Goal: Transaction & Acquisition: Purchase product/service

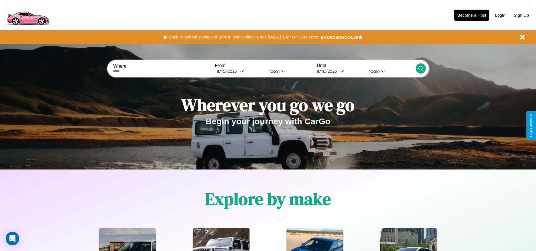
click at [244, 37] on button "Back to School savings of 20% in select cities! Ends [DATE] 10am PT. Use code:" at bounding box center [243, 37] width 153 height 8
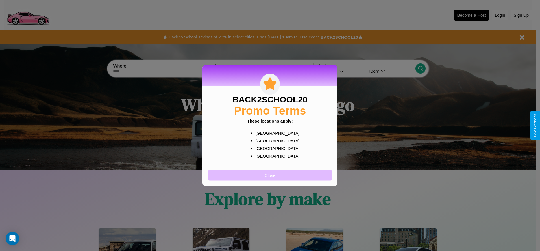
click at [270, 175] on button "Close" at bounding box center [270, 174] width 124 height 10
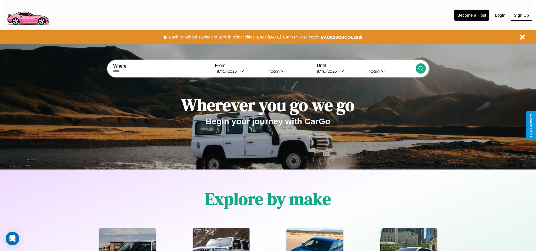
click at [521, 15] on button "Sign Up" at bounding box center [521, 15] width 21 height 11
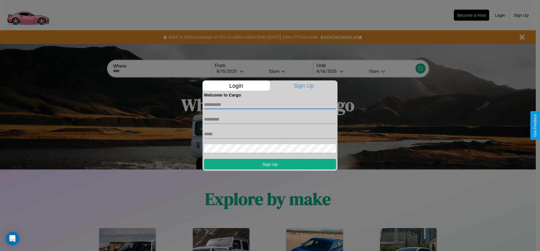
click at [270, 104] on input "text" at bounding box center [270, 104] width 132 height 9
type input "*******"
click at [270, 119] on input "text" at bounding box center [270, 118] width 132 height 9
type input "*****"
click at [270, 134] on input "text" at bounding box center [270, 133] width 132 height 9
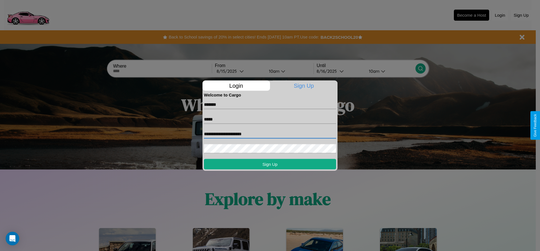
type input "**********"
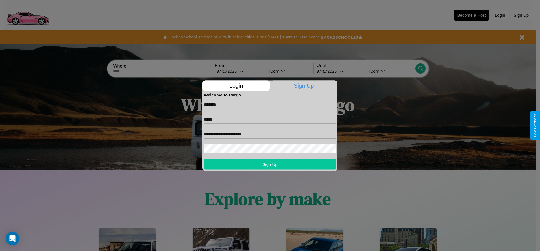
click at [270, 164] on button "Sign Up" at bounding box center [270, 163] width 132 height 10
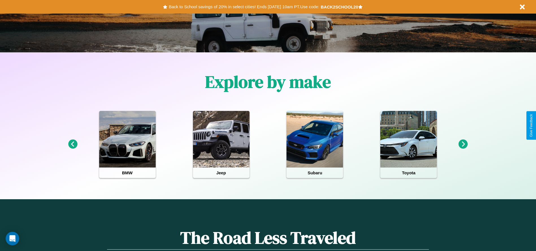
scroll to position [117, 0]
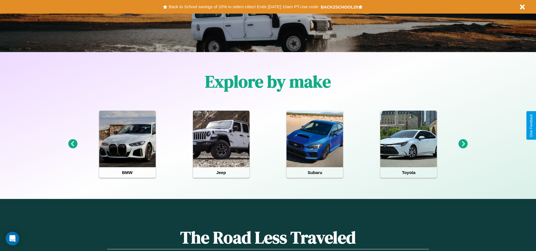
click at [463, 144] on icon at bounding box center [462, 143] width 9 height 9
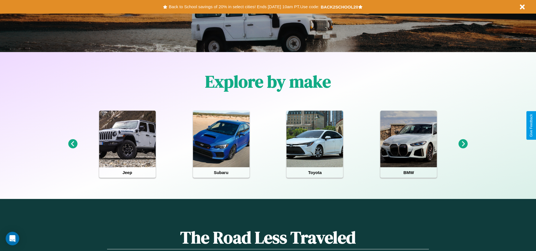
click at [463, 144] on icon at bounding box center [462, 143] width 9 height 9
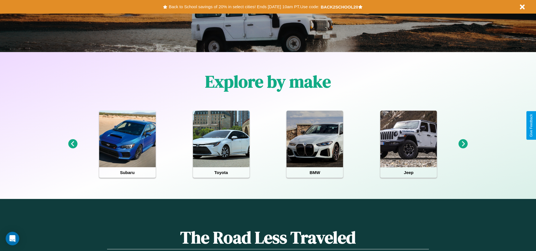
click at [463, 144] on icon at bounding box center [462, 143] width 9 height 9
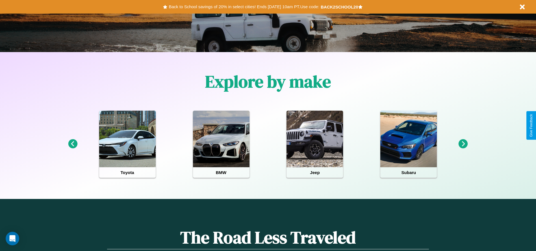
click at [463, 144] on icon at bounding box center [462, 143] width 9 height 9
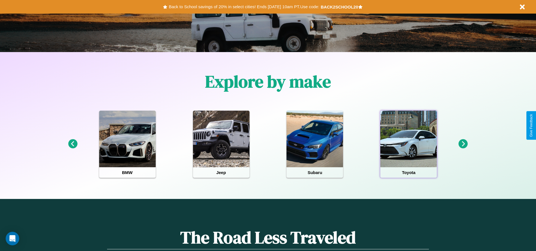
click at [408, 144] on div at bounding box center [408, 138] width 56 height 56
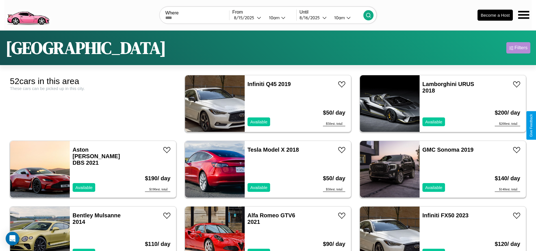
click at [518, 48] on div "Filters" at bounding box center [520, 48] width 13 height 6
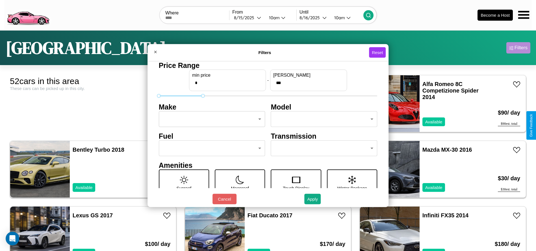
type input "***"
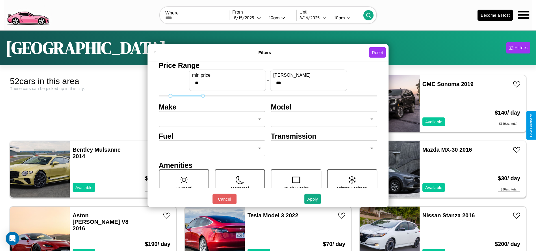
type input "**"
click at [210, 119] on body "CarGo Where From [DATE] 10am Until [DATE] 10am Become a Host [GEOGRAPHIC_DATA] …" at bounding box center [268, 143] width 536 height 286
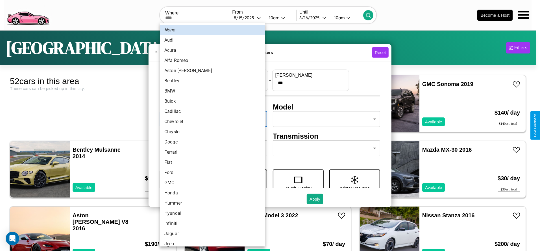
click at [210, 132] on li "Chrysler" at bounding box center [212, 132] width 105 height 10
type input "********"
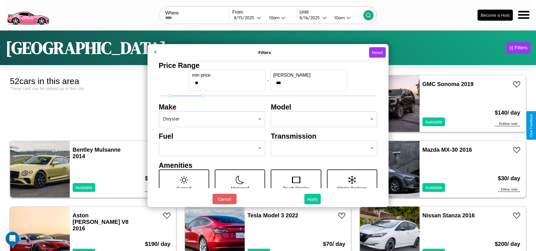
click at [313, 199] on button "Apply" at bounding box center [312, 198] width 16 height 10
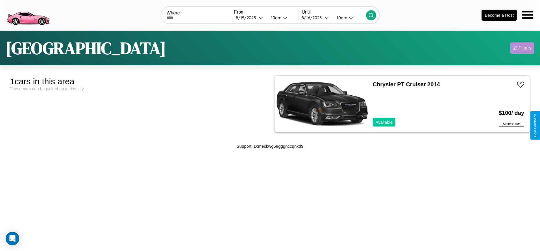
click at [522, 48] on div "Filters" at bounding box center [525, 48] width 13 height 6
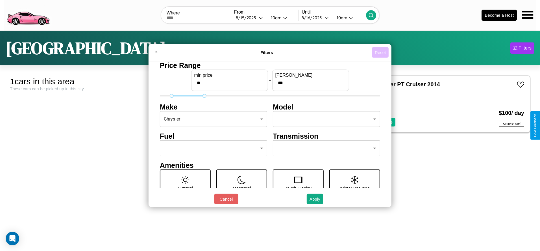
click at [380, 52] on button "Reset" at bounding box center [380, 52] width 17 height 10
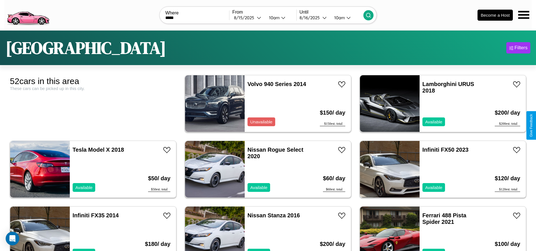
type input "*****"
click at [368, 15] on icon at bounding box center [368, 15] width 6 height 6
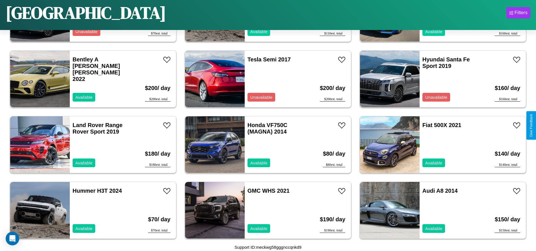
scroll to position [456, 0]
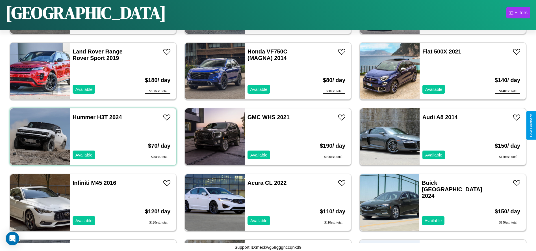
click at [92, 136] on div "Hummer H3T 2024 Available" at bounding box center [102, 136] width 65 height 56
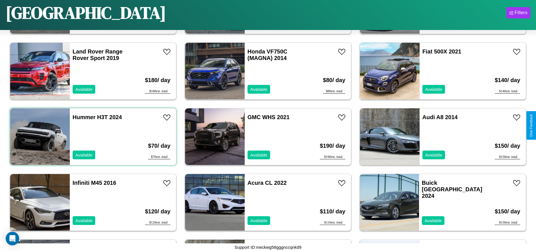
click at [92, 136] on div "Hummer H3T 2024 Available" at bounding box center [102, 136] width 65 height 56
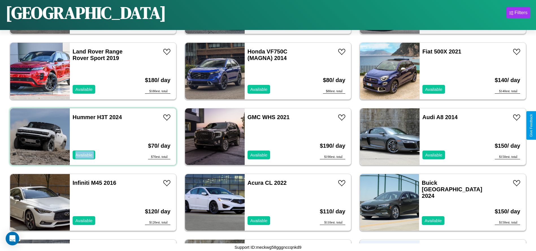
click at [92, 136] on div "Hummer H3T 2024 Available" at bounding box center [102, 136] width 65 height 56
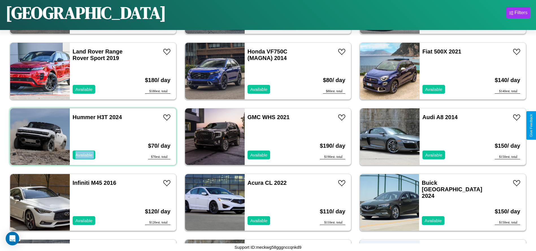
click at [92, 136] on div "Hummer H3T 2024 Available" at bounding box center [102, 136] width 65 height 56
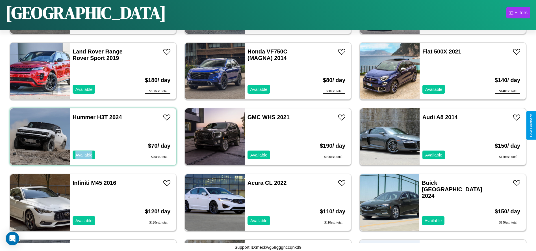
click at [92, 136] on div "Hummer H3T 2024 Available" at bounding box center [102, 136] width 65 height 56
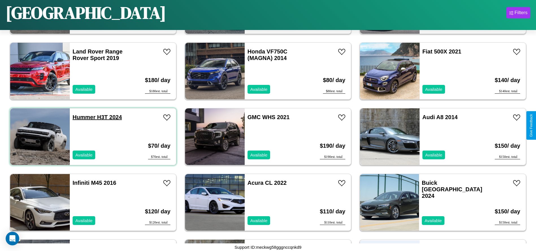
click at [83, 117] on link "Hummer H3T 2024" at bounding box center [97, 117] width 49 height 6
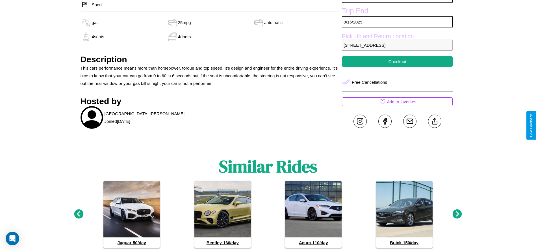
scroll to position [226, 0]
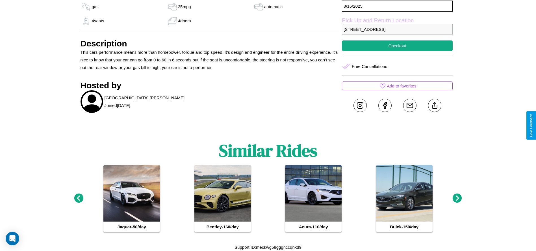
click at [457, 198] on icon at bounding box center [456, 197] width 9 height 9
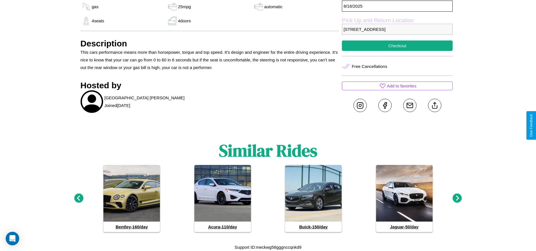
click at [457, 198] on icon at bounding box center [456, 197] width 9 height 9
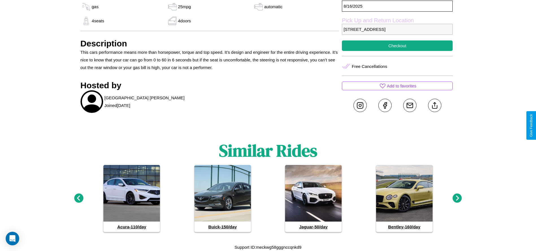
click at [457, 198] on icon at bounding box center [456, 197] width 9 height 9
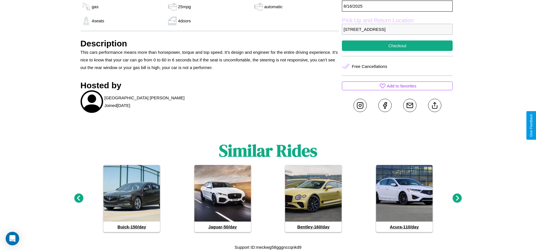
click at [457, 198] on icon at bounding box center [456, 197] width 9 height 9
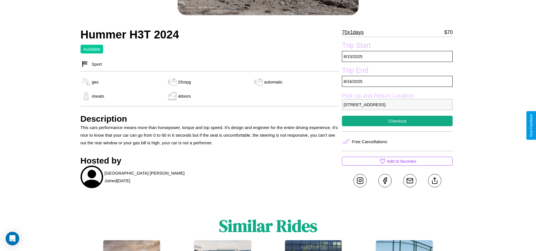
scroll to position [146, 0]
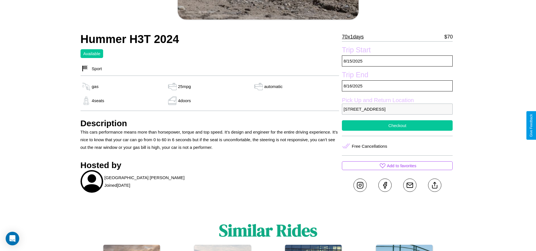
click at [397, 125] on button "Checkout" at bounding box center [397, 125] width 111 height 10
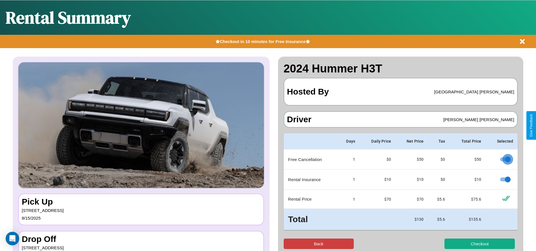
click at [318, 243] on button "Back" at bounding box center [319, 243] width 70 height 10
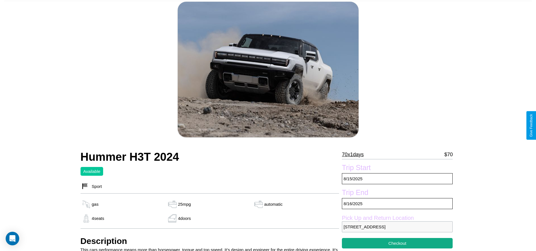
scroll to position [226, 0]
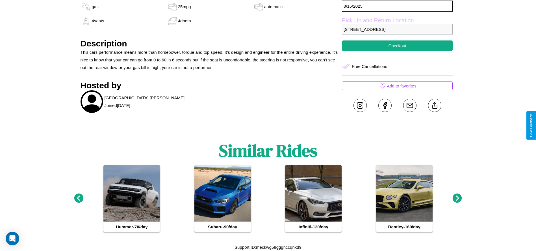
click at [457, 198] on icon at bounding box center [456, 197] width 9 height 9
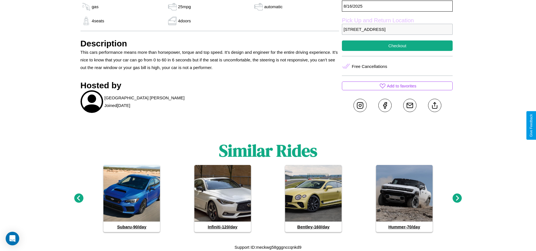
click at [79, 198] on icon at bounding box center [78, 197] width 9 height 9
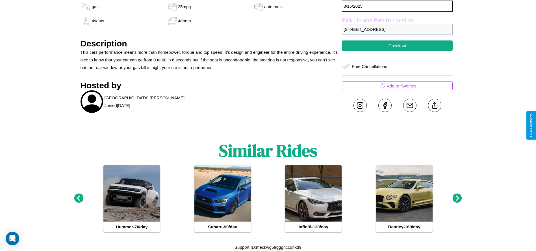
click at [457, 198] on icon at bounding box center [456, 197] width 9 height 9
